Goal: Task Accomplishment & Management: Manage account settings

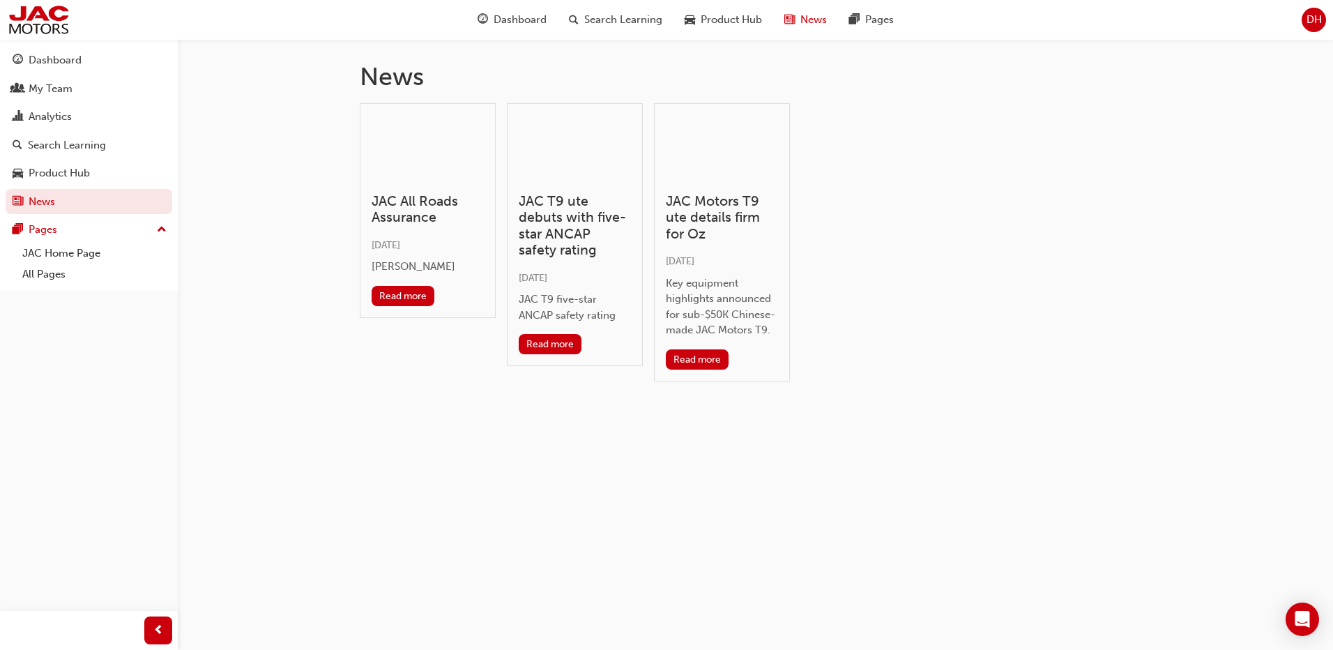
click at [1306, 15] on span "DH" at bounding box center [1313, 20] width 15 height 16
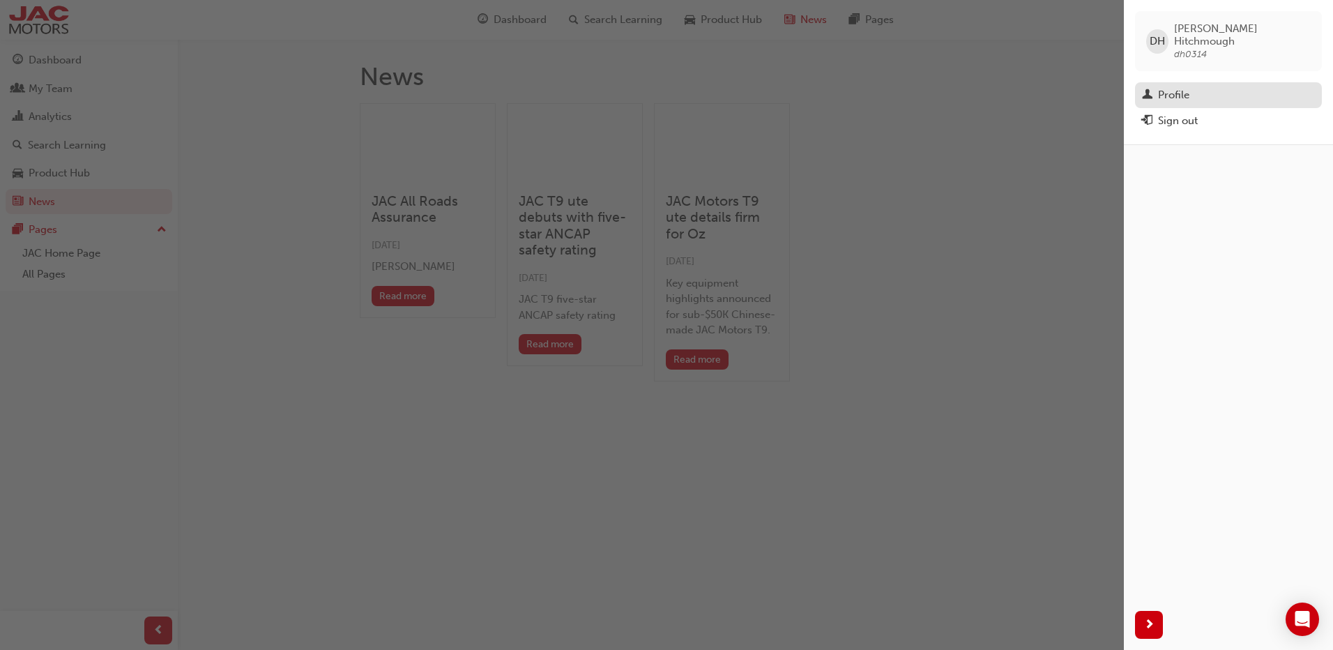
click at [1174, 87] on div "Profile" at bounding box center [1173, 95] width 31 height 16
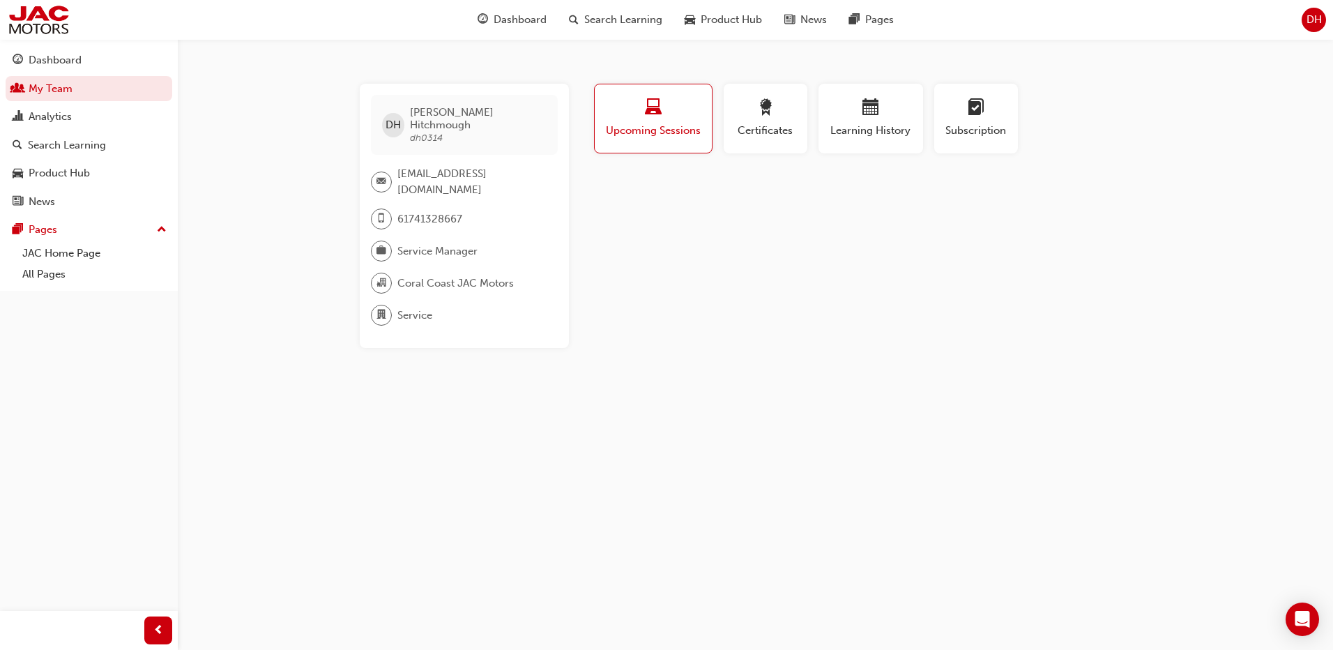
click at [393, 124] on span "DH" at bounding box center [392, 125] width 15 height 16
click at [1296, 622] on icon "Open Intercom Messenger" at bounding box center [1302, 619] width 18 height 18
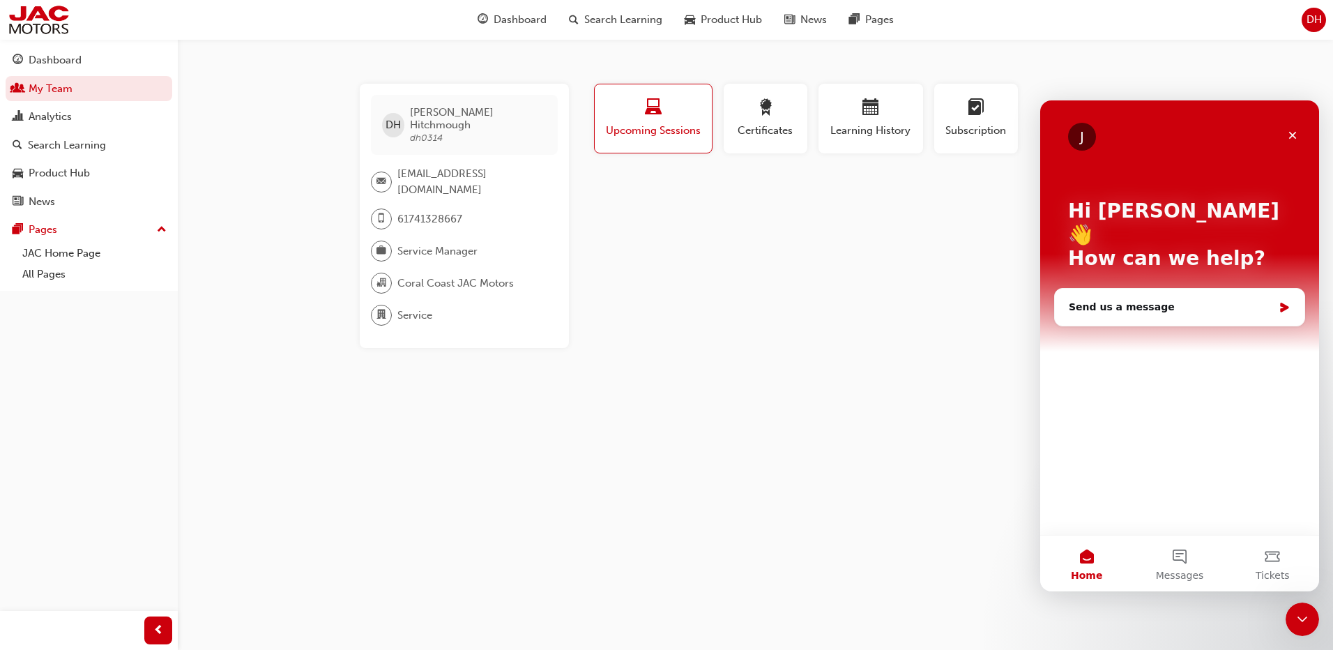
click at [973, 519] on div "DH [PERSON_NAME] dh0314 [EMAIL_ADDRESS][DOMAIN_NAME] 61741328667 Service Manage…" at bounding box center [666, 325] width 1333 height 650
click at [1293, 134] on icon "Close" at bounding box center [1293, 136] width 8 height 8
